Goal: Navigation & Orientation: Find specific page/section

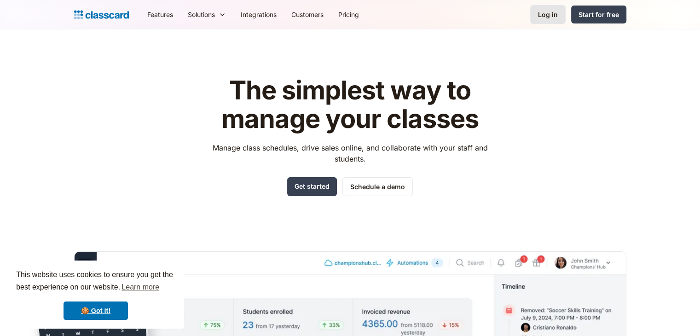
click at [546, 15] on div "Log in" at bounding box center [548, 15] width 20 height 10
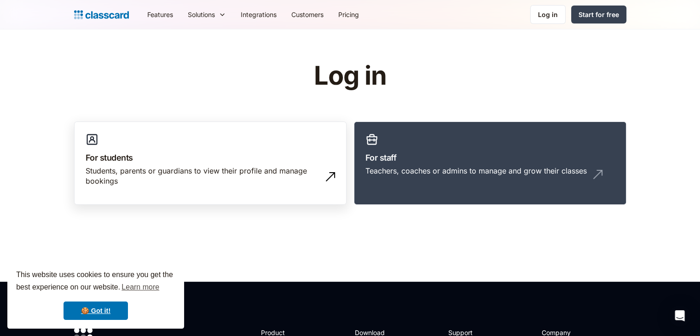
click at [285, 166] on div "Students, parents or guardians to view their profile and manage bookings" at bounding box center [201, 176] width 231 height 21
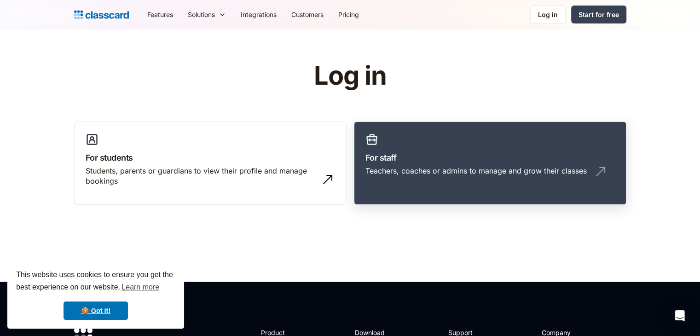
click at [367, 167] on div "Teachers, coaches or admins to manage and grow their classes" at bounding box center [475, 171] width 221 height 10
click at [398, 163] on link "For staff Teachers, coaches or admins to manage and grow their classes" at bounding box center [490, 163] width 272 height 84
